Goal: Task Accomplishment & Management: Manage account settings

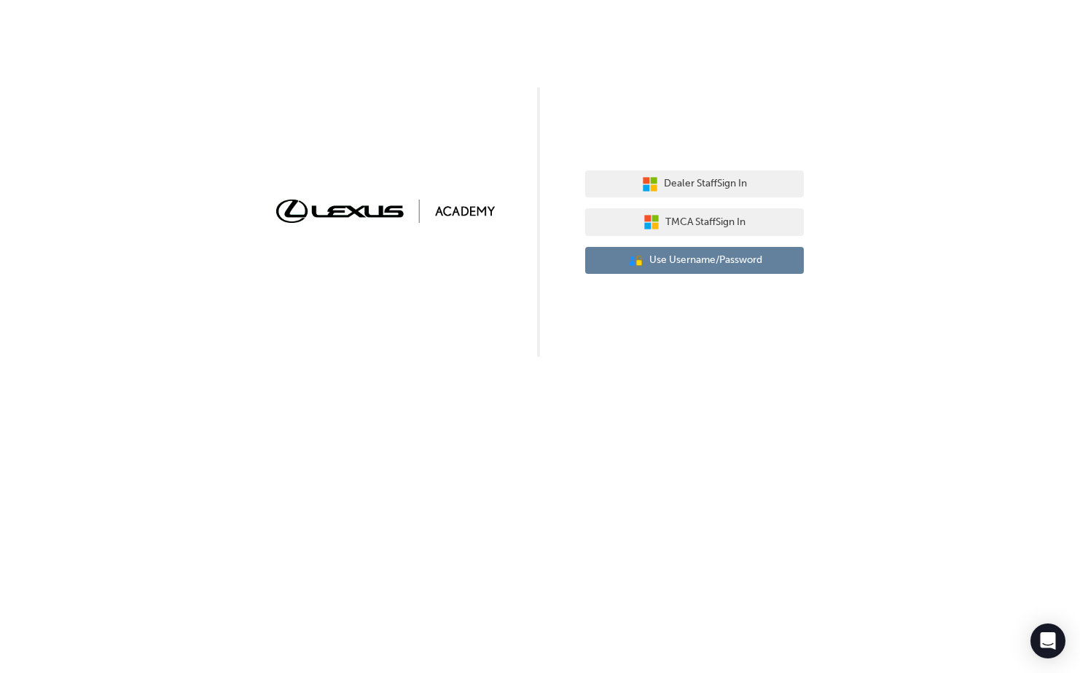
click at [728, 263] on span "Use Username/Password" at bounding box center [705, 260] width 113 height 17
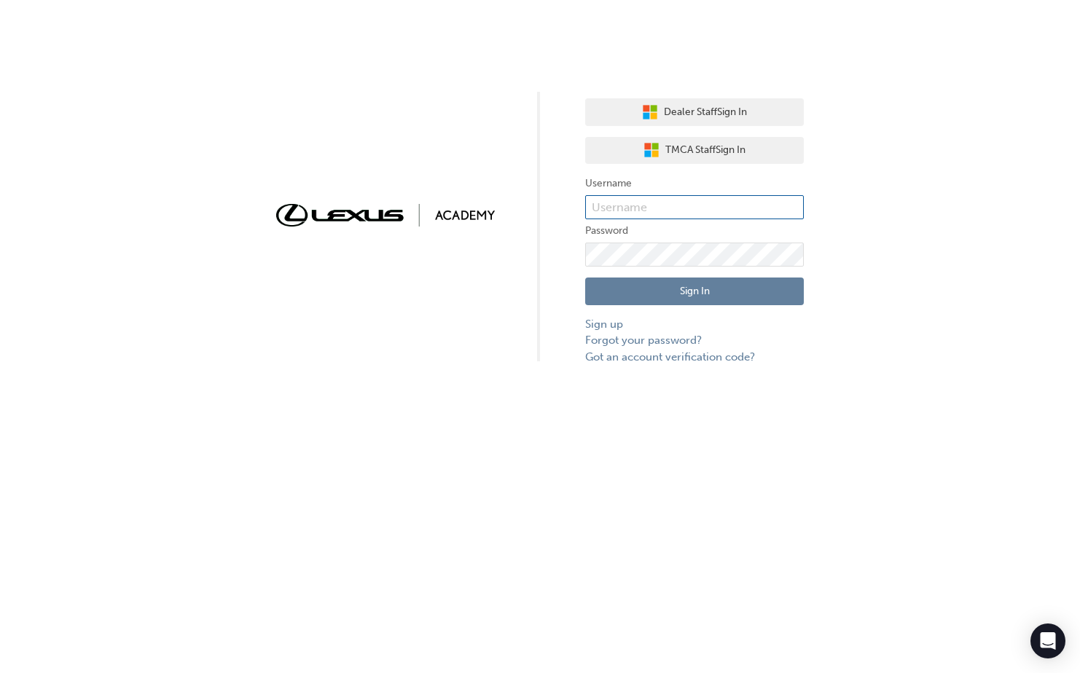
click at [689, 214] on input "text" at bounding box center [694, 207] width 219 height 25
type input "Jaqueline.Carvalho"
click at [663, 290] on button "Sign In" at bounding box center [694, 292] width 219 height 28
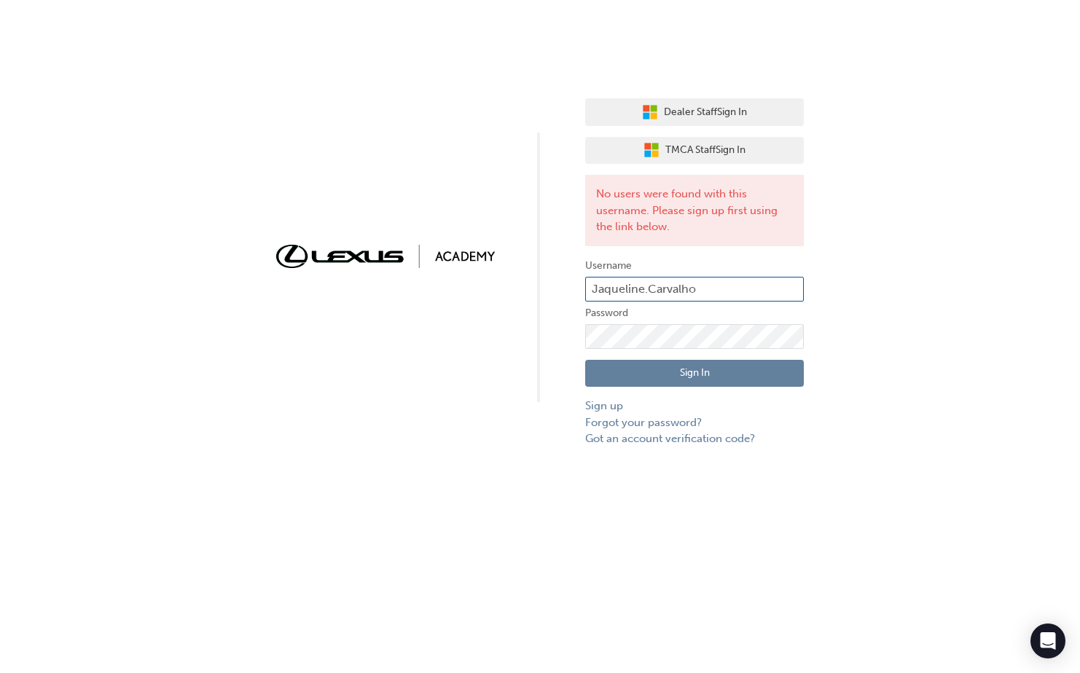
drag, startPoint x: 714, startPoint y: 288, endPoint x: 582, endPoint y: 289, distance: 131.9
click at [582, 289] on div "Dealer Staff Sign In TMCA Staff Sign In No users were found with this username.…" at bounding box center [540, 223] width 1080 height 447
type input "jaqueline.carvalho"
click at [701, 371] on button "Sign In" at bounding box center [694, 374] width 219 height 28
click at [655, 420] on link "Forgot your password?" at bounding box center [694, 423] width 219 height 17
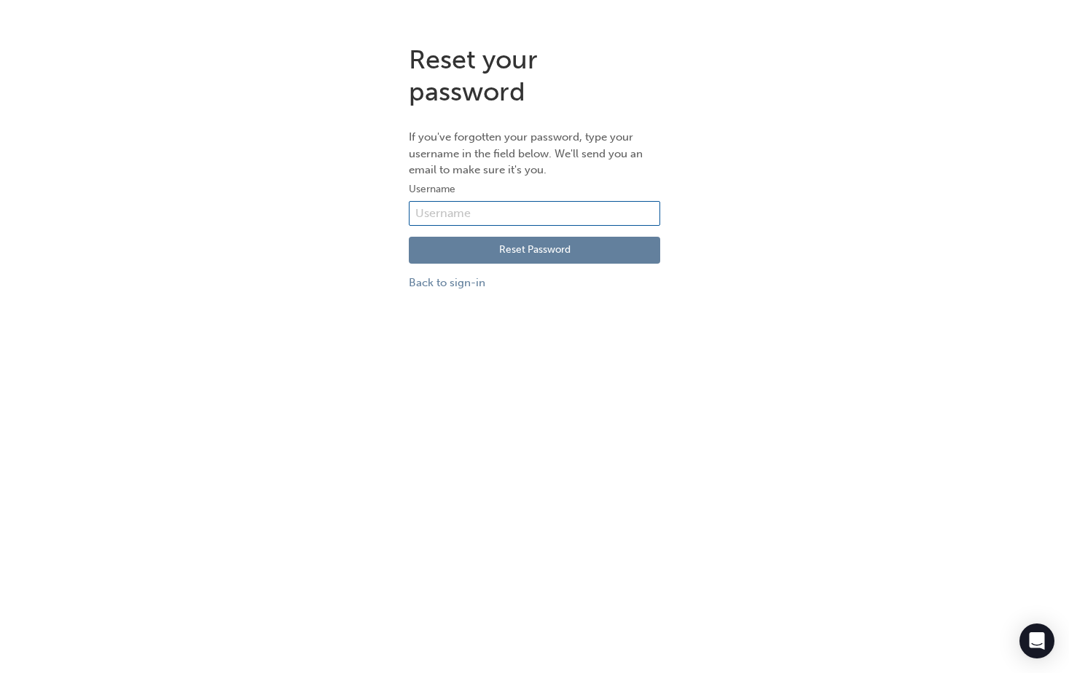
click at [513, 218] on input "text" at bounding box center [534, 213] width 251 height 25
type input "jaqueline.carvalho"
click at [528, 253] on button "Reset Password" at bounding box center [534, 251] width 251 height 28
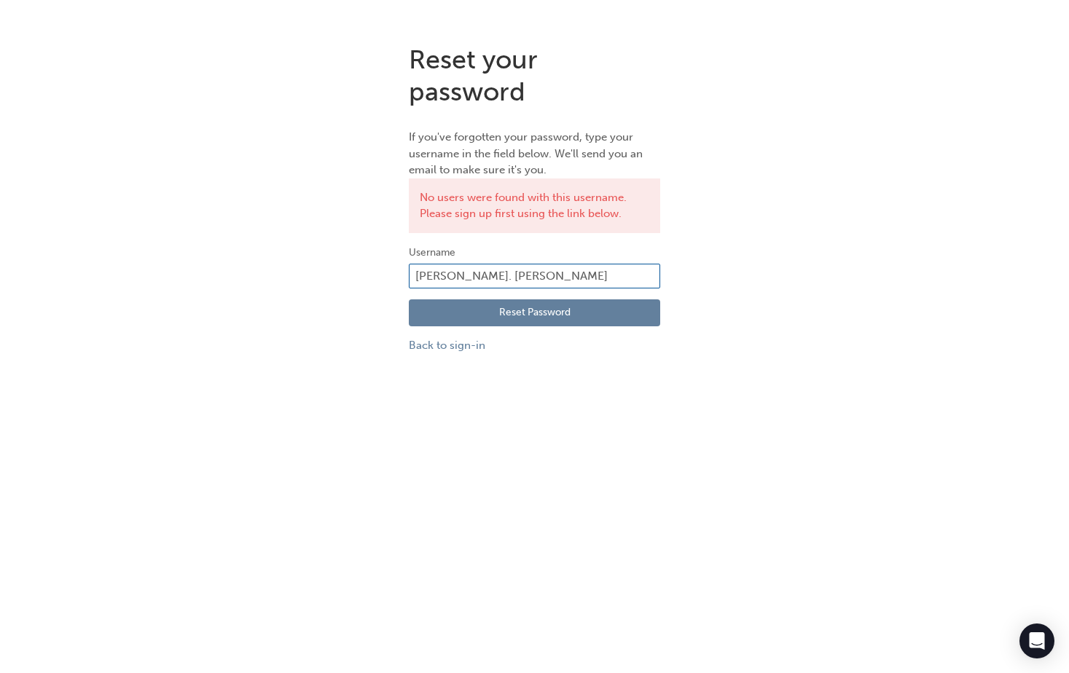
click at [474, 272] on input "[PERSON_NAME]. [PERSON_NAME]" at bounding box center [534, 276] width 251 height 25
type input "Jaqueline.Carvalho"
click at [465, 346] on link "Back to sign-in" at bounding box center [534, 345] width 251 height 17
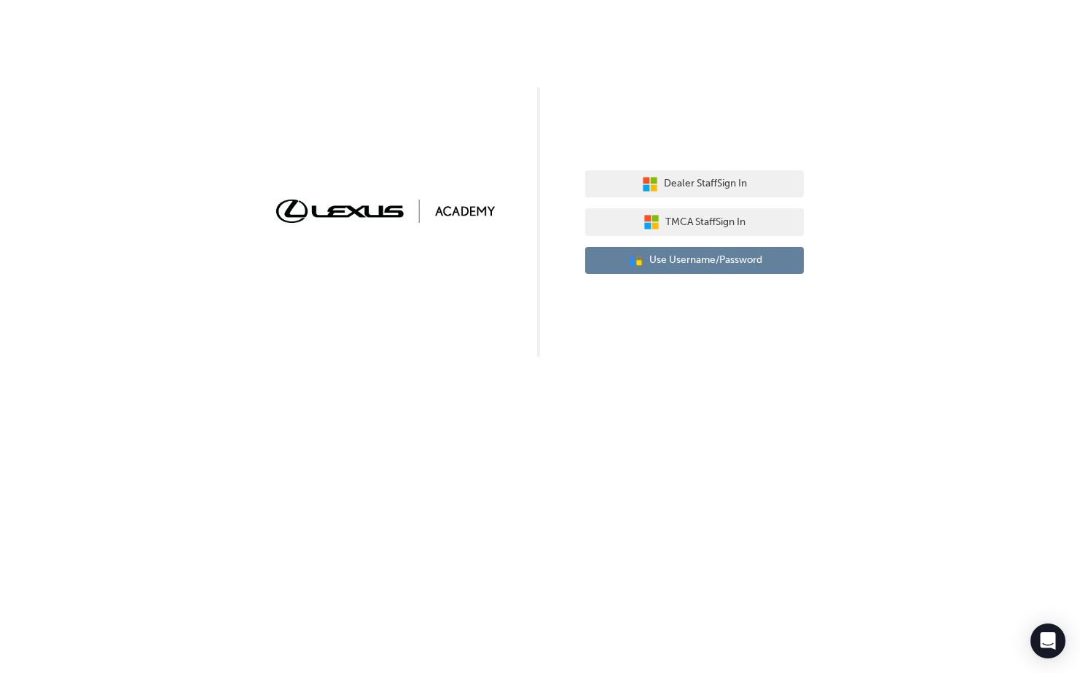
click at [689, 259] on span "Use Username/Password" at bounding box center [705, 260] width 113 height 17
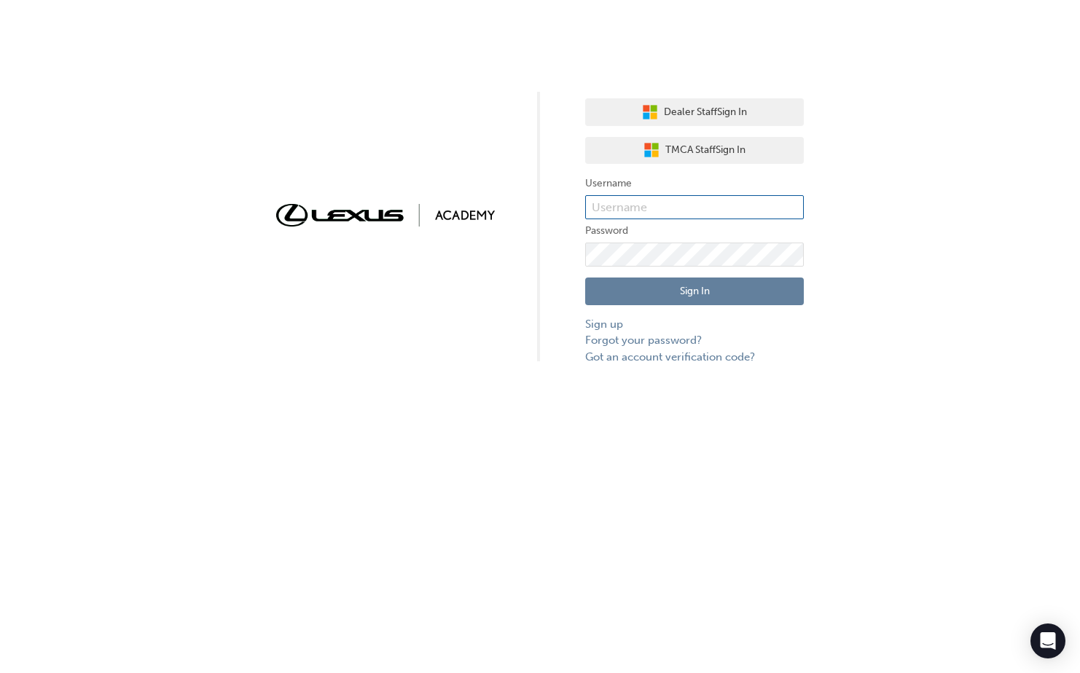
click at [655, 217] on input "text" at bounding box center [694, 207] width 219 height 25
type input "Jaqueline.Carvalho"
click at [728, 287] on button "Sign In" at bounding box center [694, 292] width 219 height 28
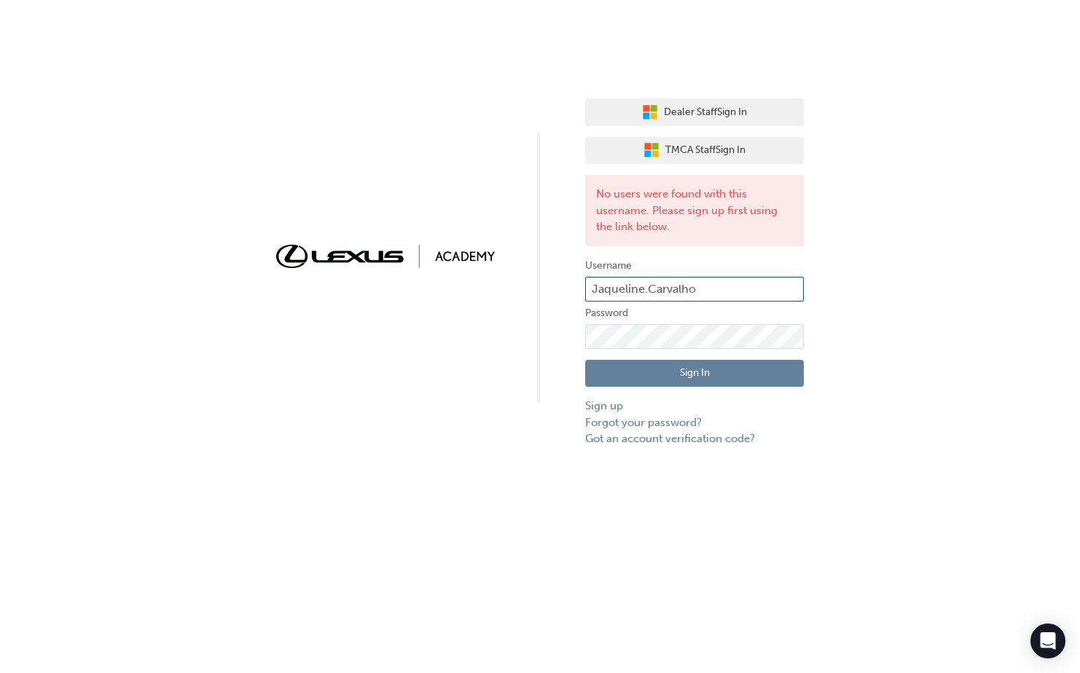
drag, startPoint x: 697, startPoint y: 289, endPoint x: 550, endPoint y: 294, distance: 147.3
click at [550, 292] on div "Dealer Staff Sign In TMCA Staff Sign In No users were found with this username.…" at bounding box center [540, 223] width 1080 height 447
type input "jaqueline.carvalho"
click at [718, 364] on button "Sign In" at bounding box center [694, 374] width 219 height 28
click at [632, 426] on link "Forgot your password?" at bounding box center [694, 423] width 219 height 17
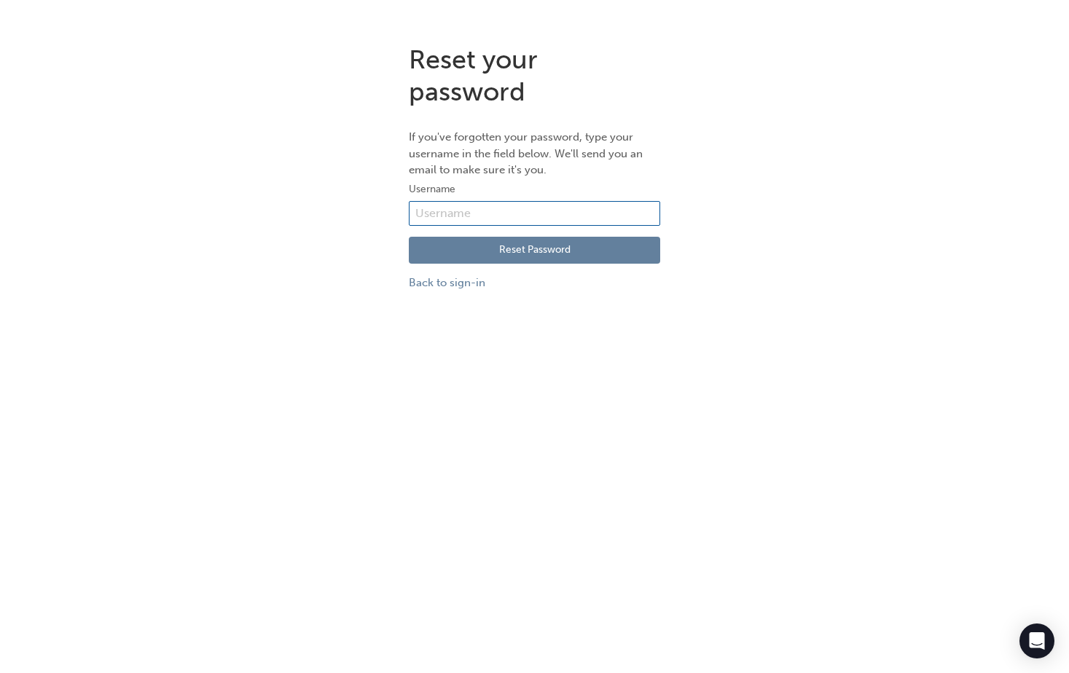
click at [585, 216] on input "text" at bounding box center [534, 213] width 251 height 25
type input "jaqueline.carvalho"
click at [539, 254] on button "Reset Password" at bounding box center [534, 251] width 251 height 28
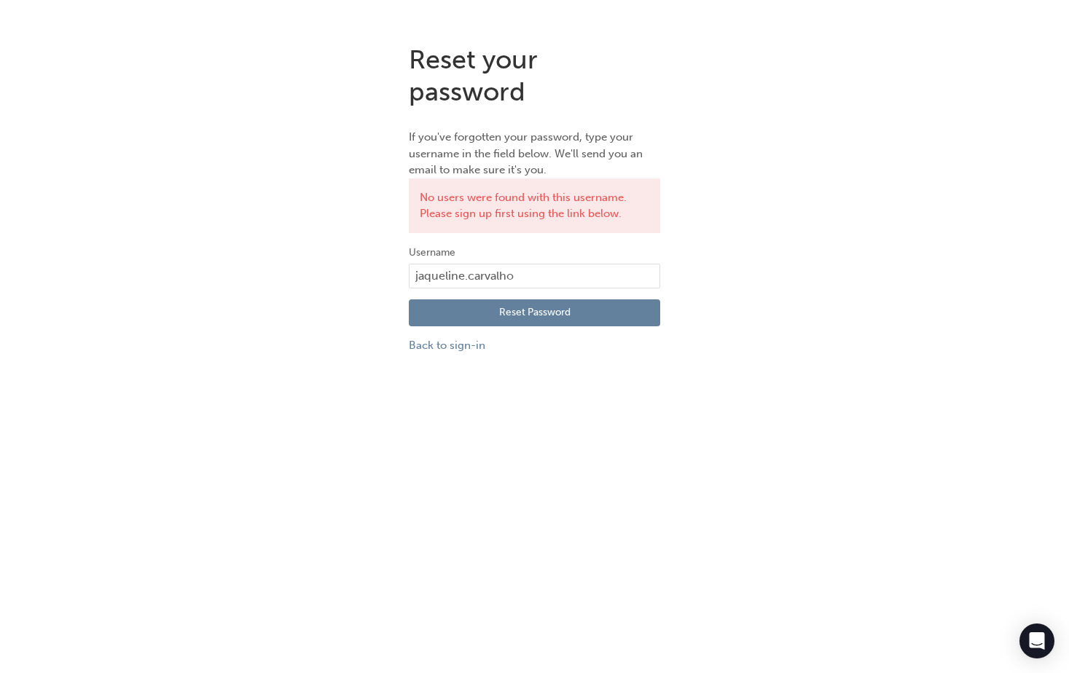
click at [789, 308] on div "Reset your password If you've forgotten your password, type your username in th…" at bounding box center [534, 199] width 1069 height 332
